Goal: Information Seeking & Learning: Find contact information

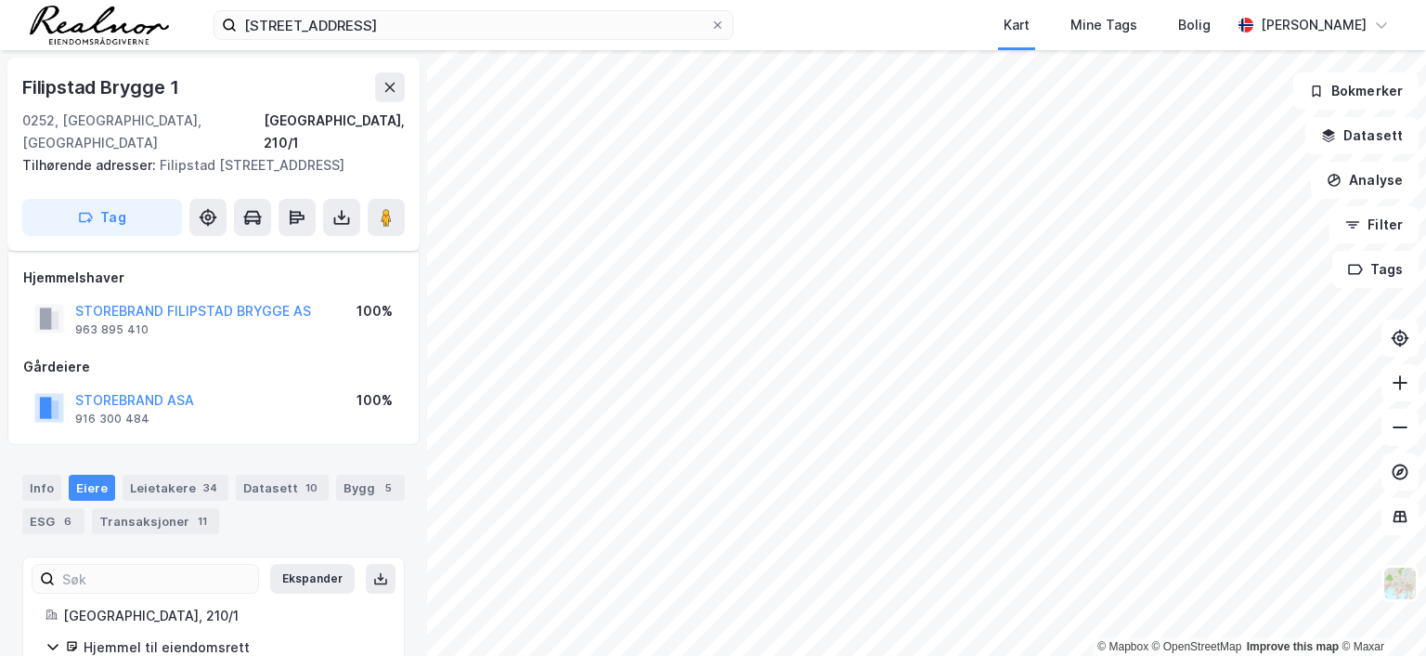
scroll to position [11, 0]
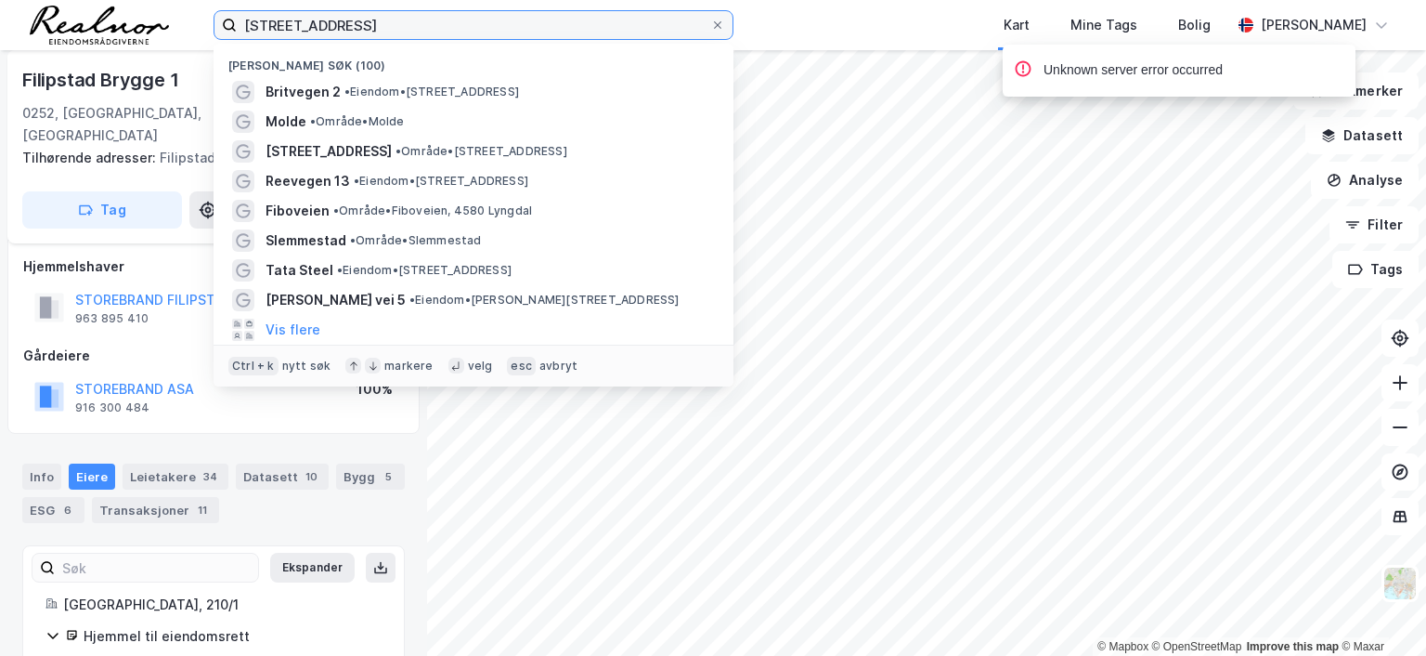
click at [410, 14] on input "[STREET_ADDRESS]" at bounding box center [474, 25] width 474 height 28
drag, startPoint x: 97, startPoint y: -17, endPoint x: 73, endPoint y: -20, distance: 23.5
click at [73, 0] on html "wergelandsveien 27 Nylige søk (100) Britvegen 2 • Eiendom • [STREET_ADDRESS] Mo…" at bounding box center [713, 328] width 1426 height 656
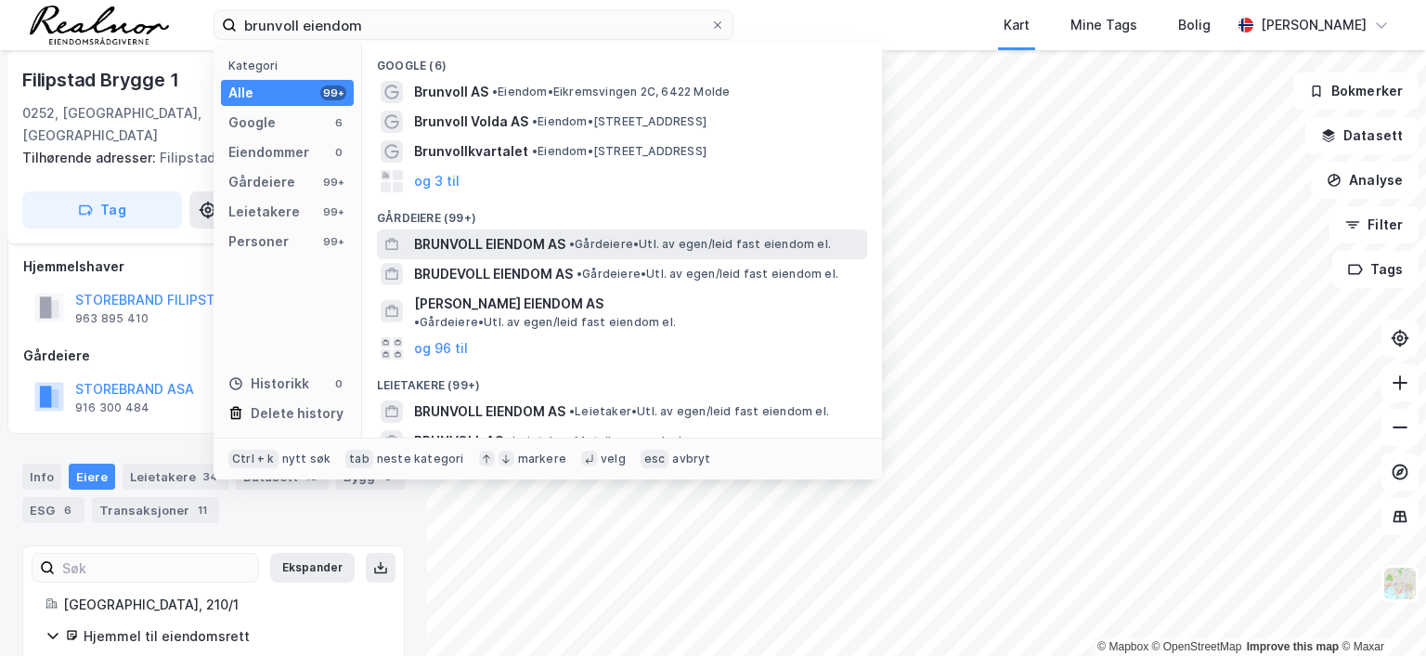
click at [553, 245] on span "BRUNVOLL EIENDOM AS" at bounding box center [489, 244] width 151 height 22
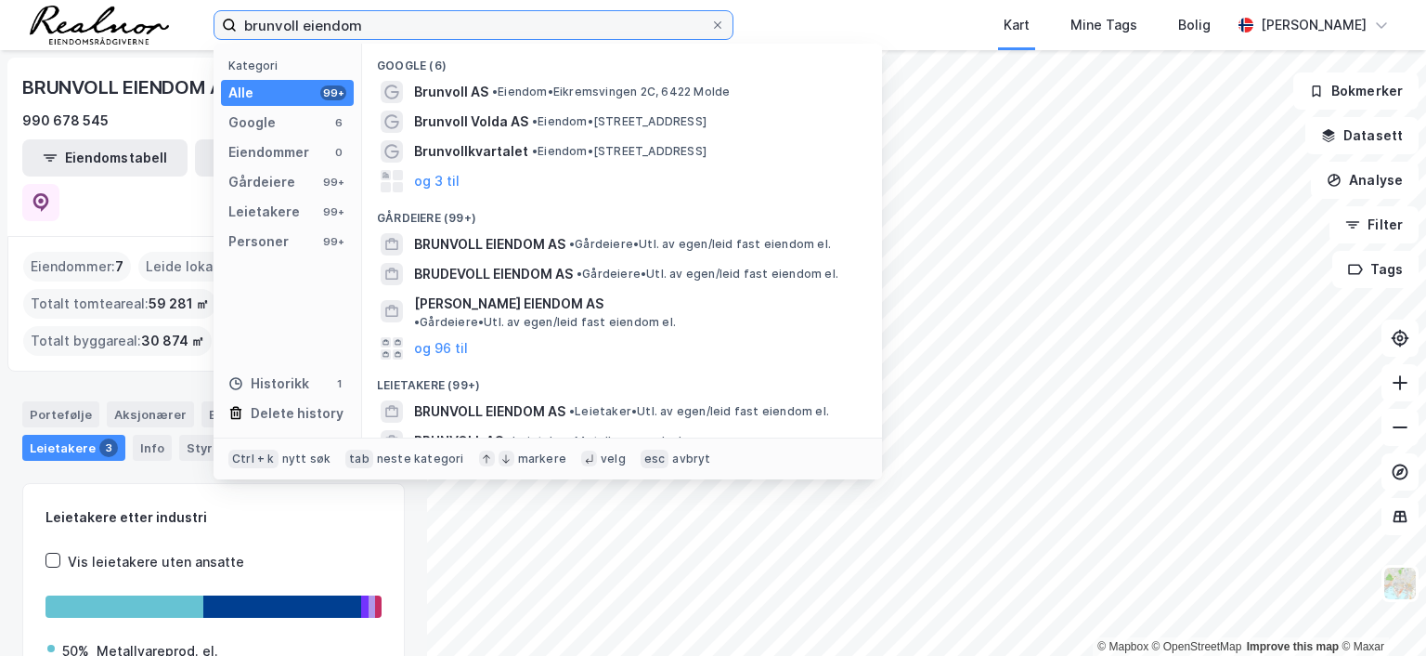
click at [412, 23] on input "brunvoll eiendom" at bounding box center [474, 25] width 474 height 28
drag, startPoint x: 397, startPoint y: 23, endPoint x: 0, endPoint y: 5, distance: 397.9
click at [0, 5] on div "brunvoll eiendom Kategori Alle 99+ Google 6 Eiendommer 0 Gårdeiere 99+ Leietake…" at bounding box center [713, 25] width 1426 height 50
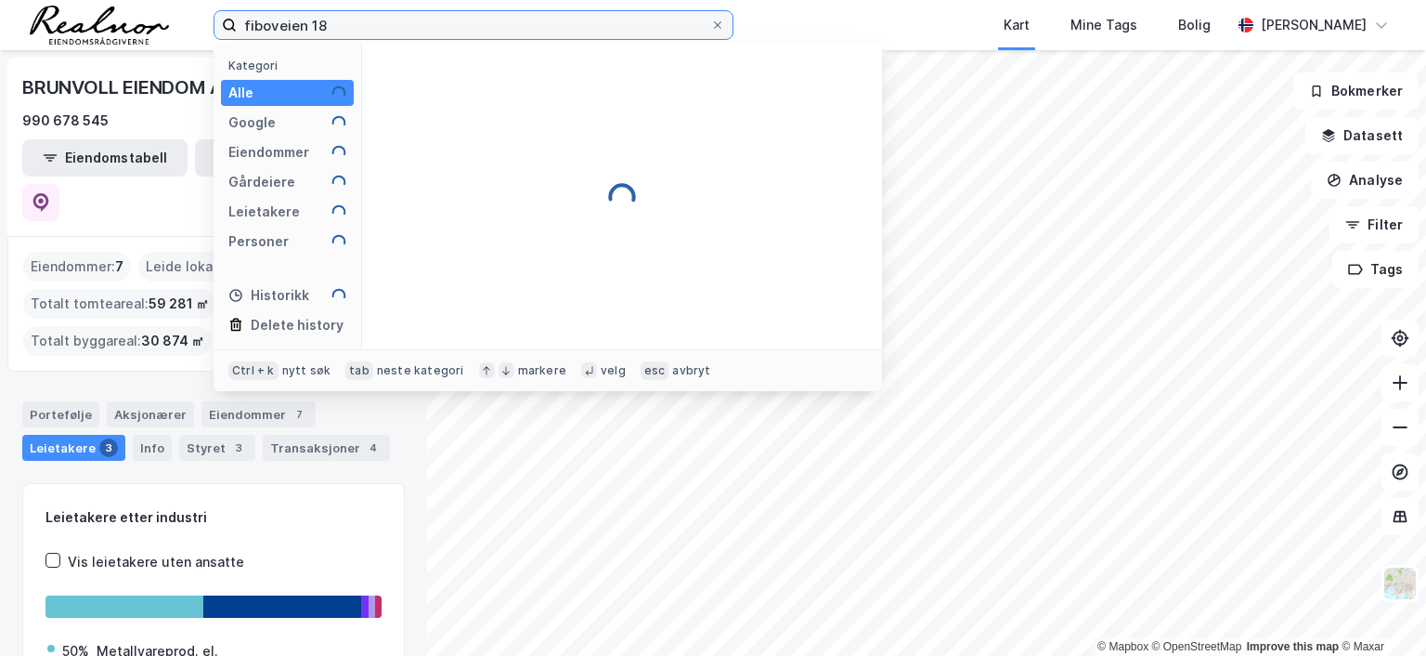
type input "fiboveien 18"
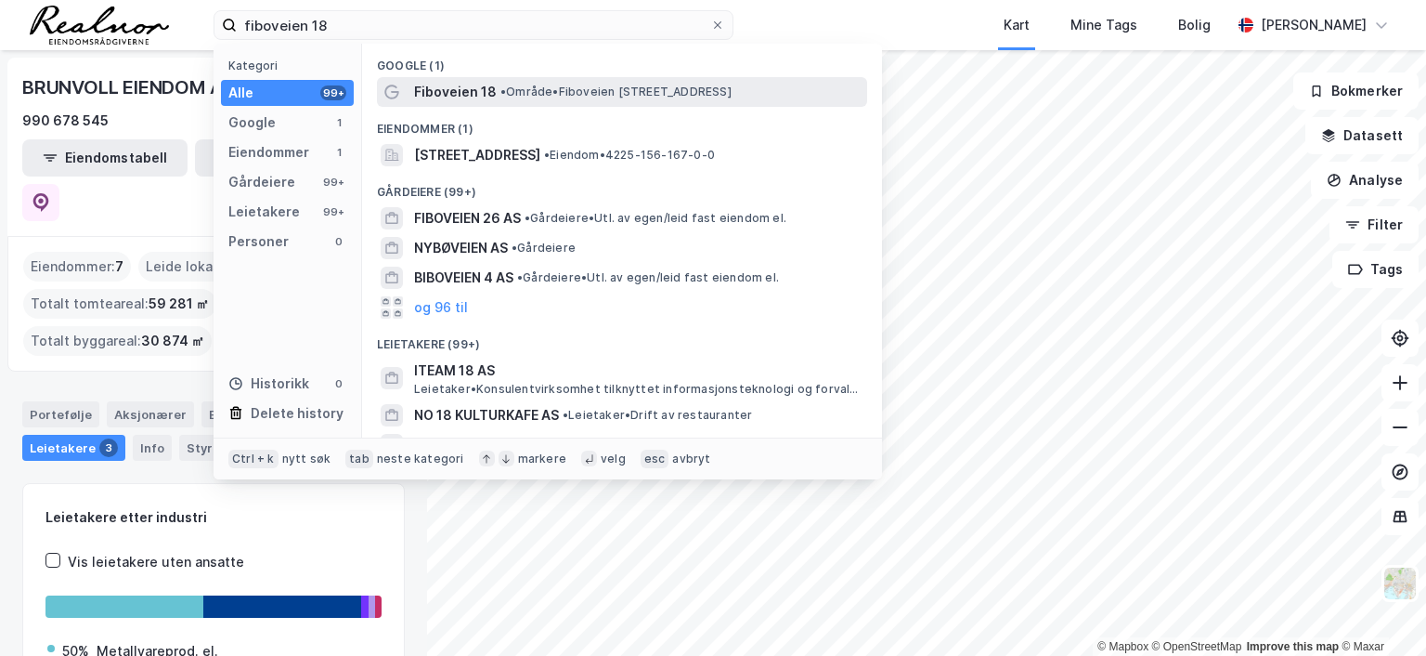
click at [555, 92] on span "• Område • [STREET_ADDRESS]" at bounding box center [616, 92] width 231 height 15
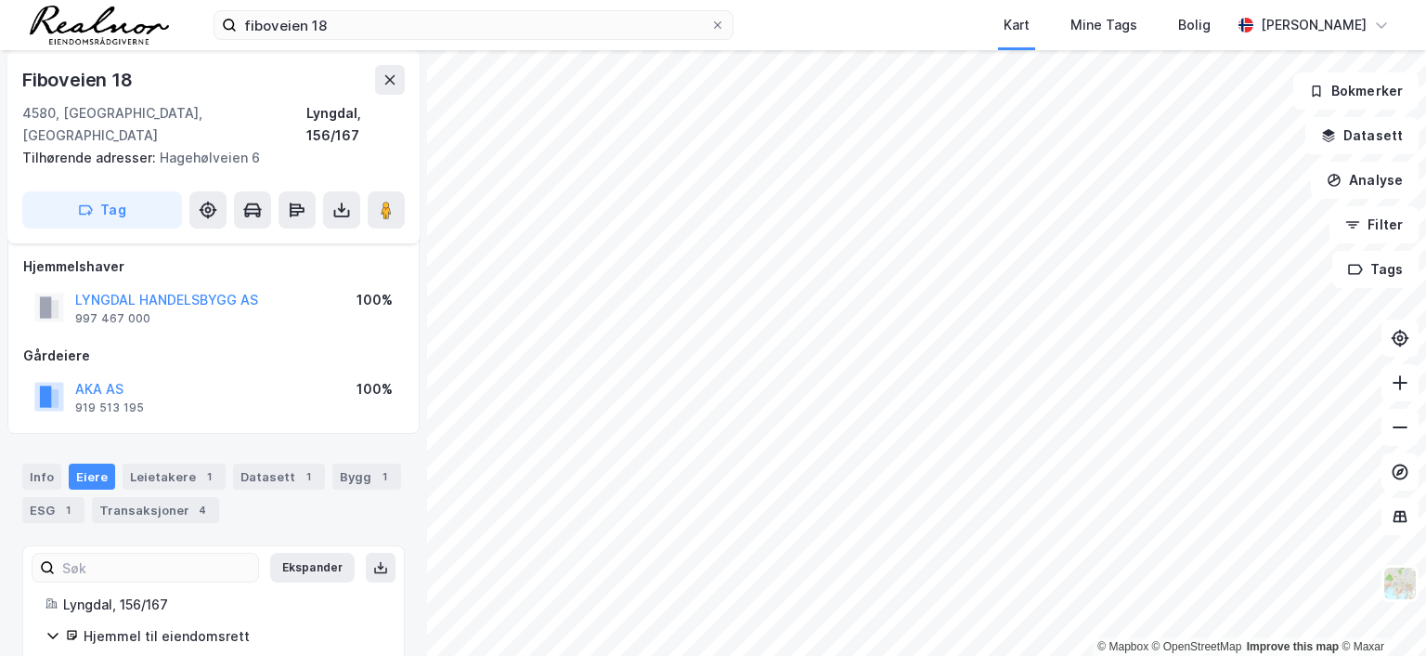
scroll to position [89, 0]
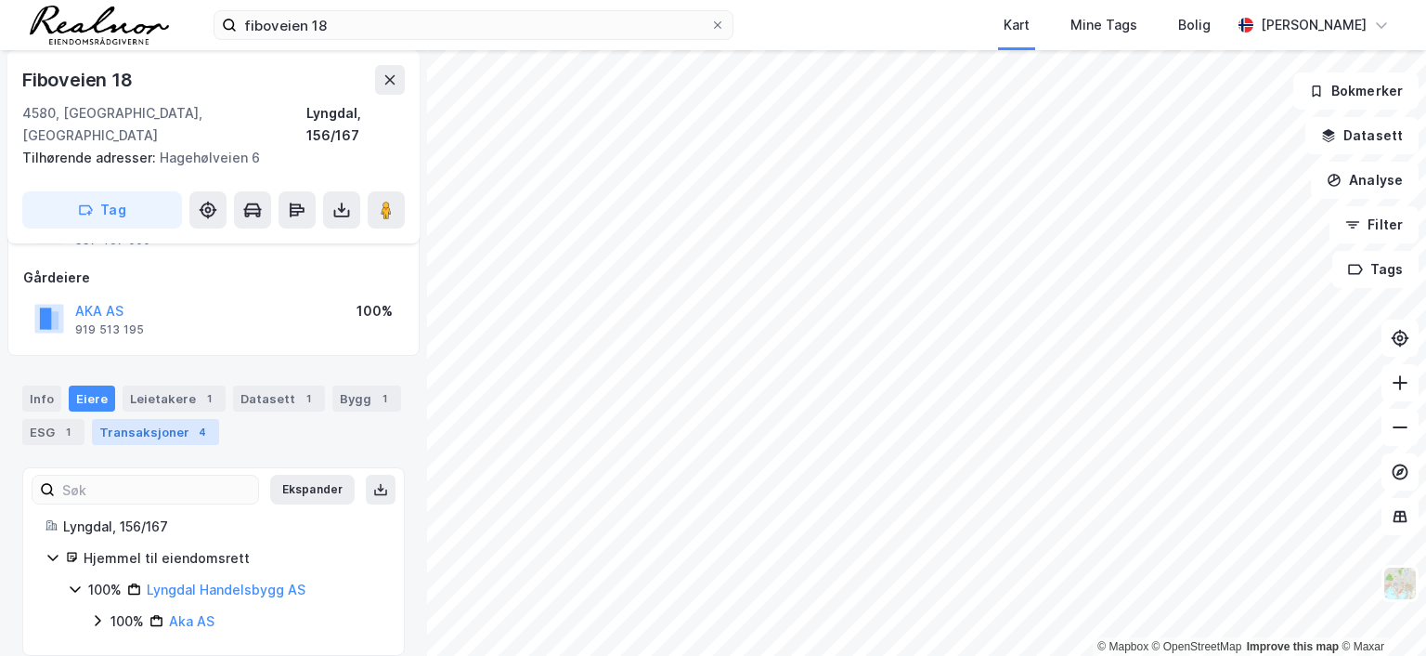
click at [177, 419] on div "Transaksjoner 4" at bounding box center [155, 432] width 127 height 26
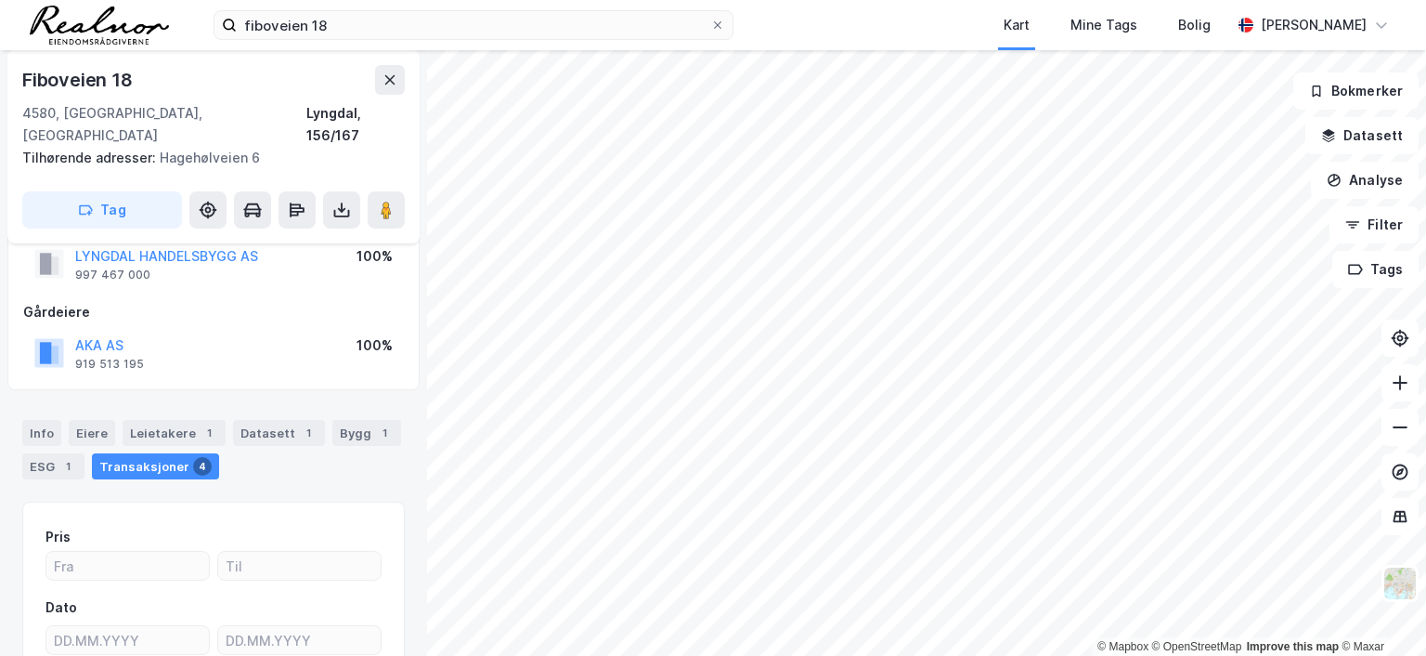
scroll to position [41, 0]
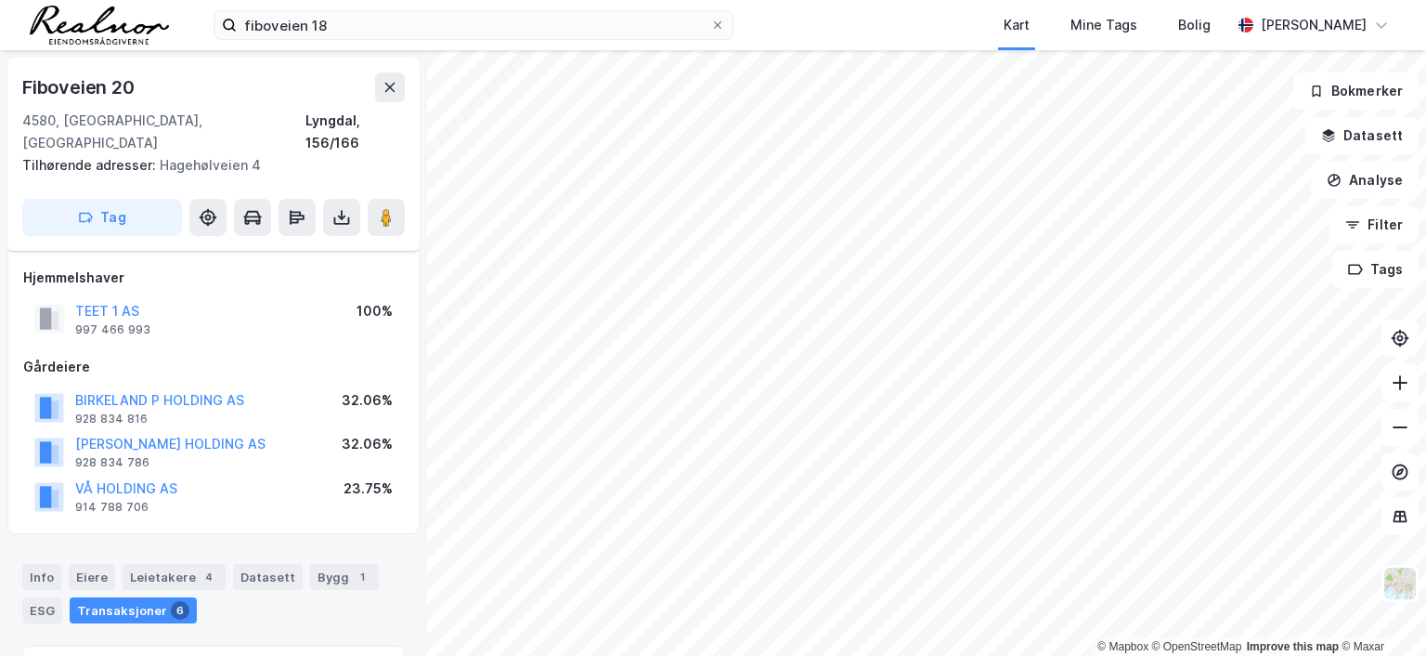
scroll to position [41, 0]
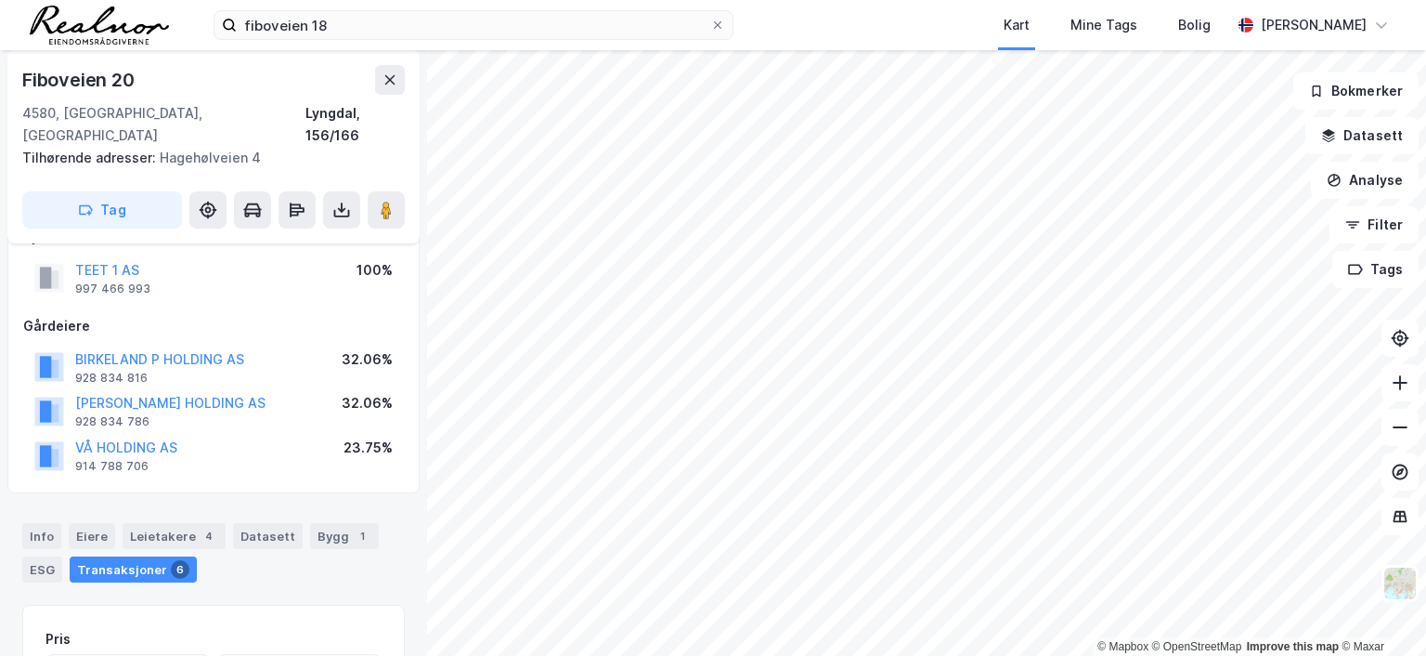
scroll to position [41, 0]
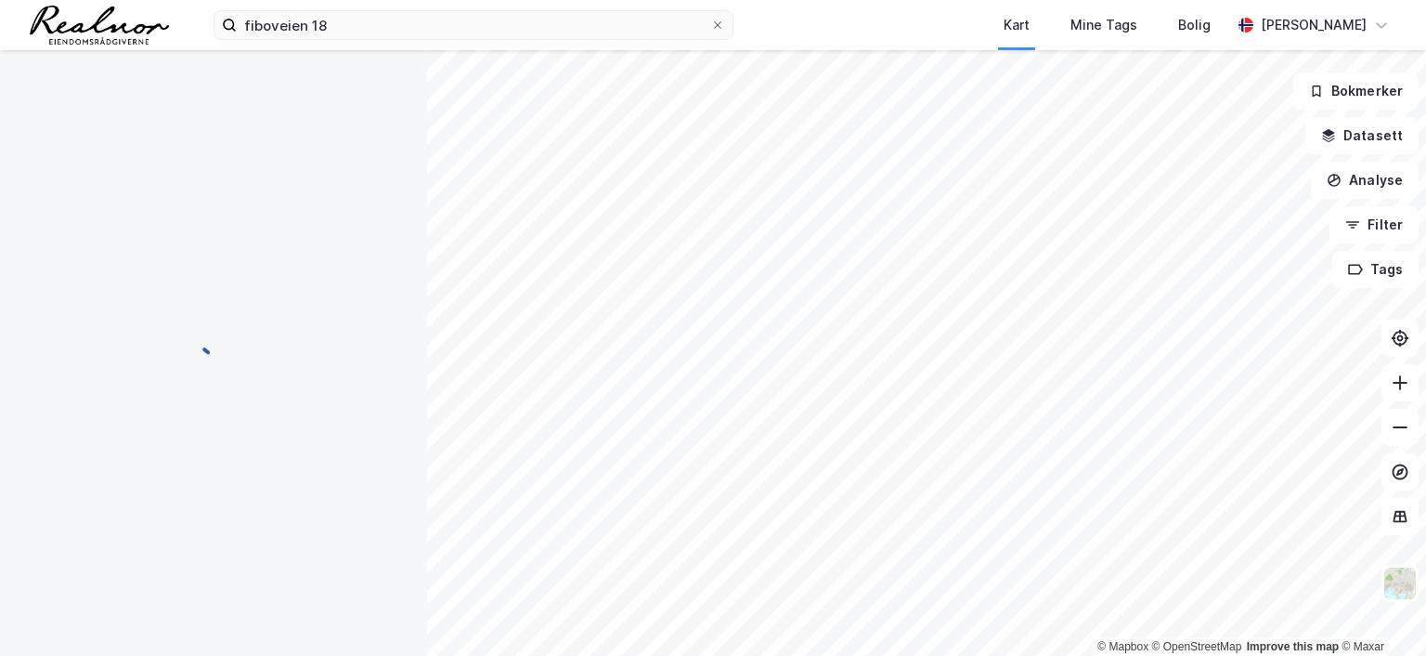
scroll to position [41, 0]
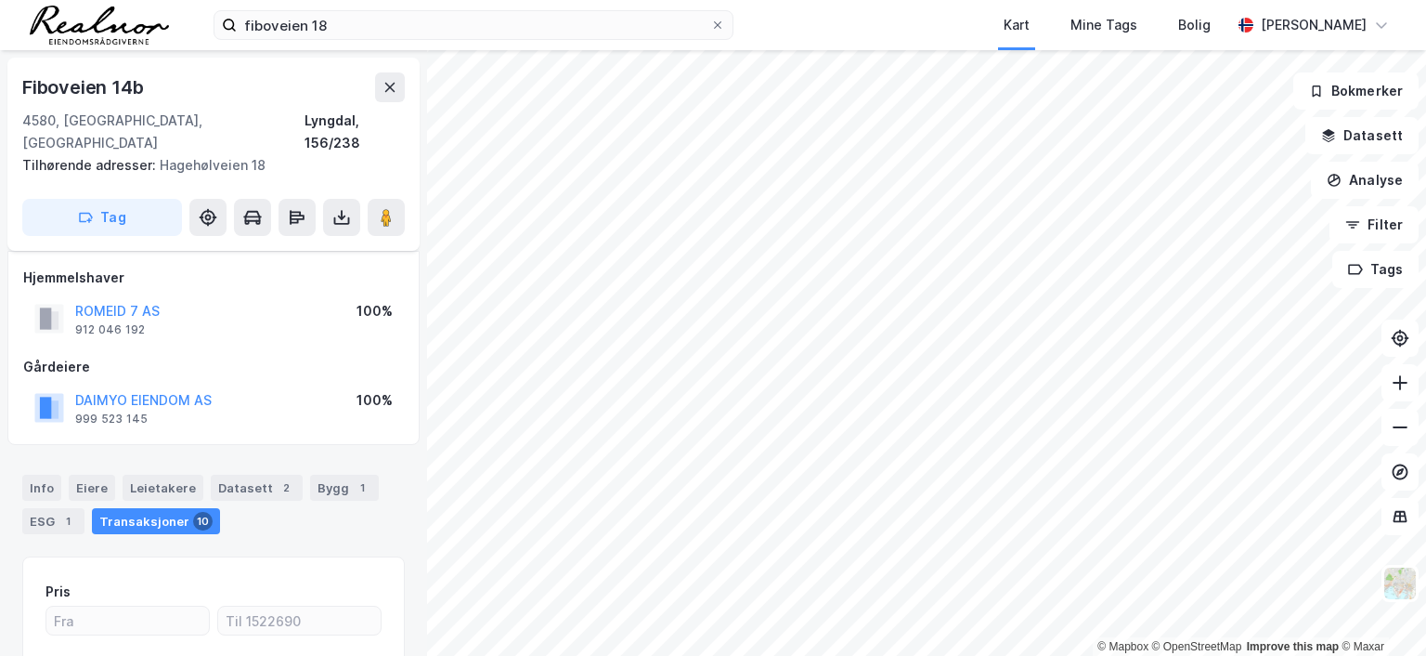
scroll to position [41, 0]
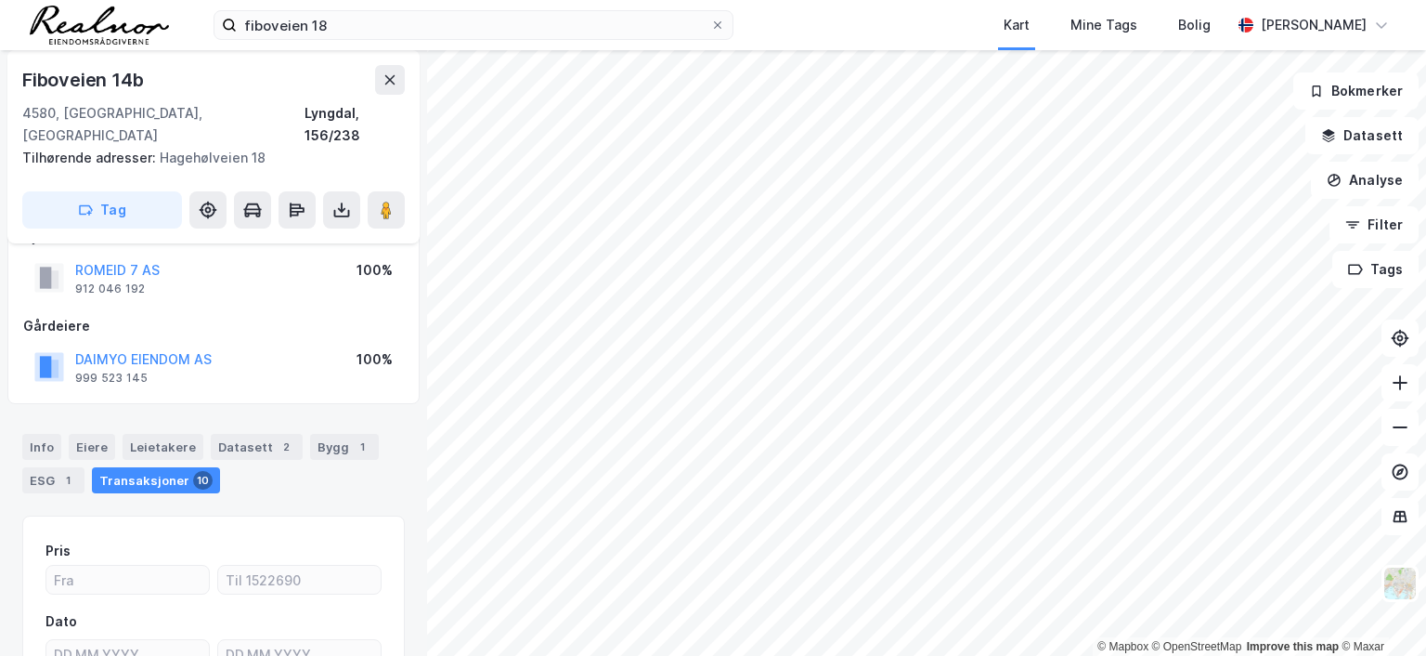
scroll to position [41, 0]
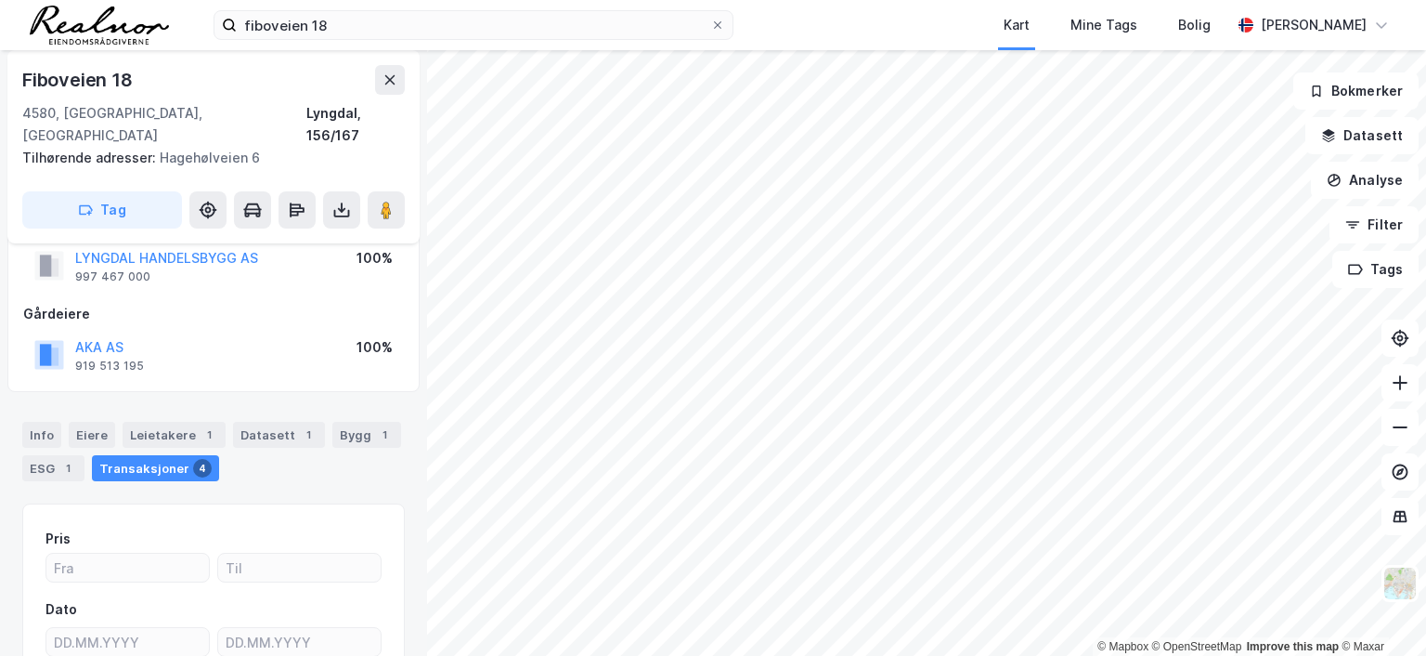
scroll to position [41, 0]
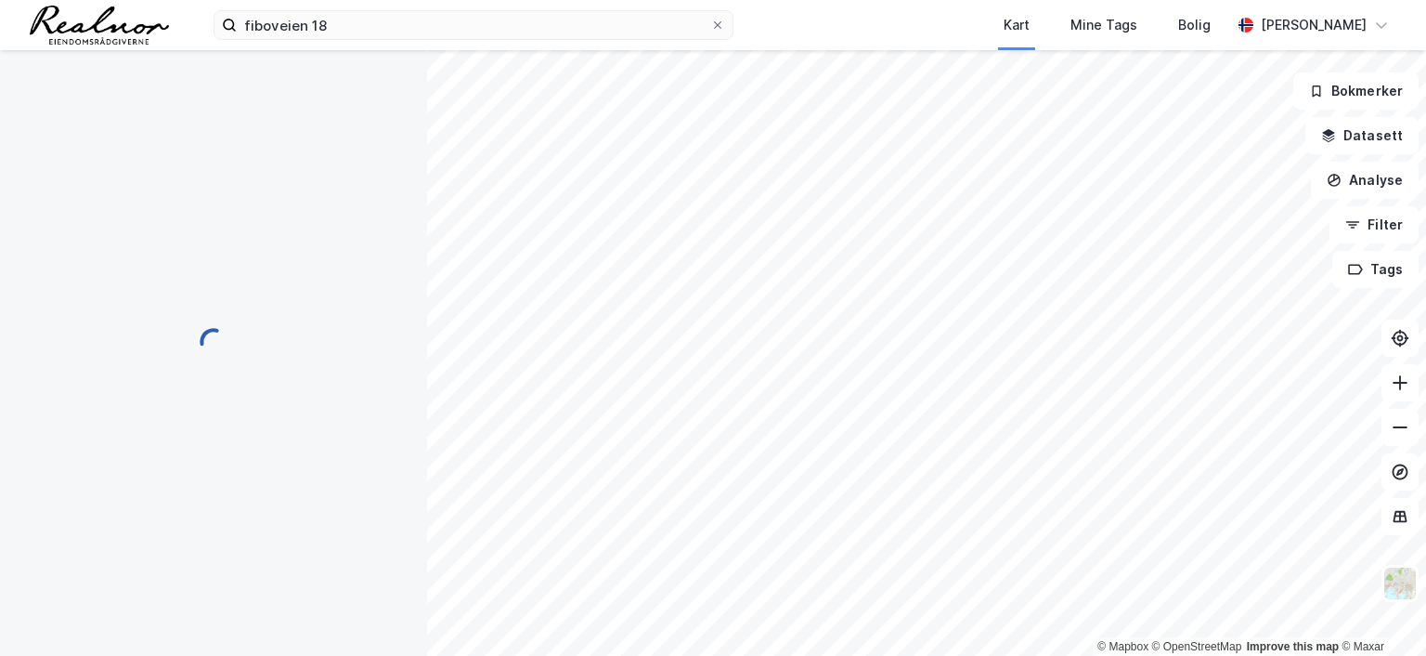
scroll to position [41, 0]
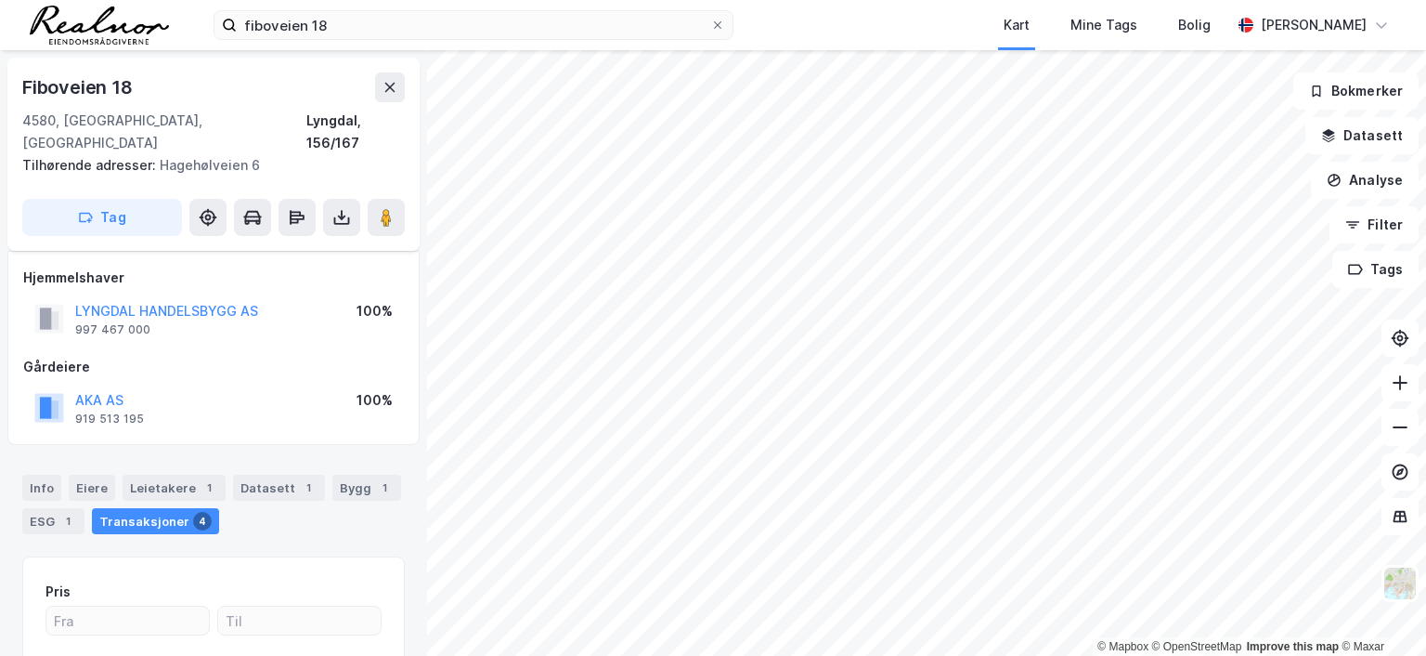
scroll to position [41, 0]
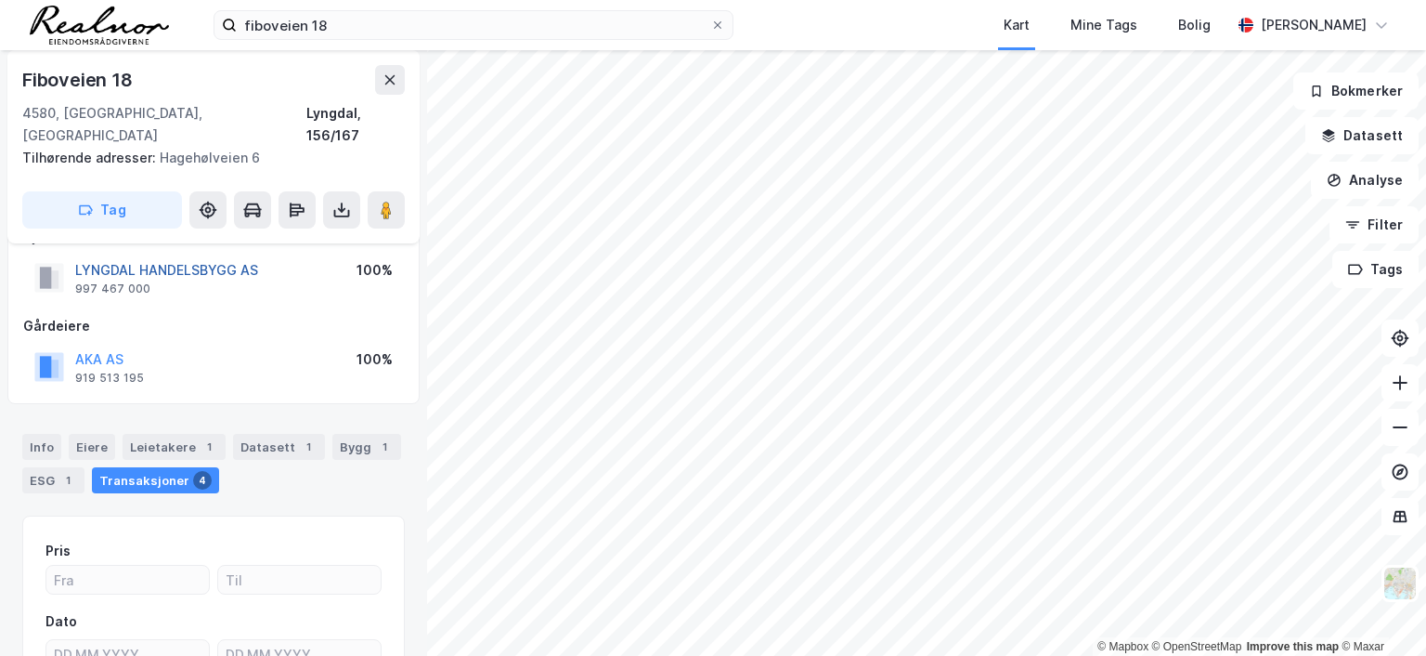
click at [0, 0] on button "LYNGDAL HANDELSBYGG AS" at bounding box center [0, 0] width 0 height 0
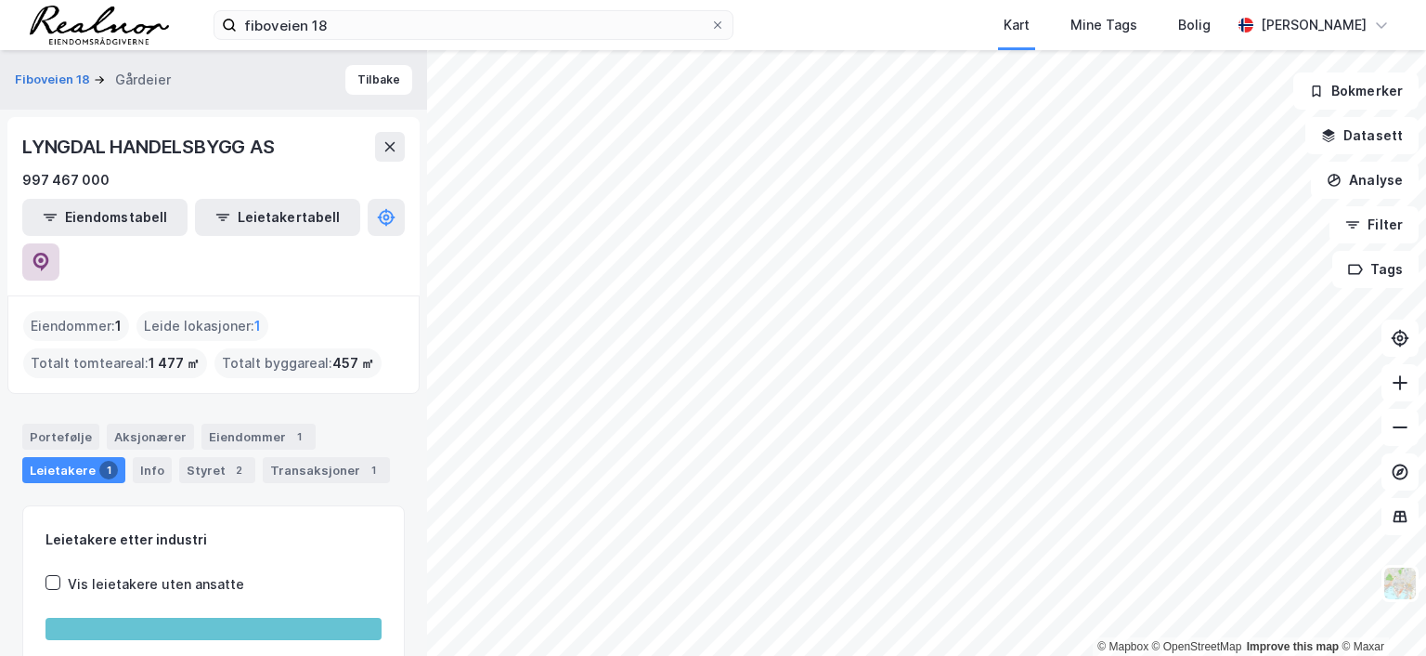
click at [44, 257] on icon at bounding box center [41, 260] width 6 height 6
